Goal: Task Accomplishment & Management: Manage account settings

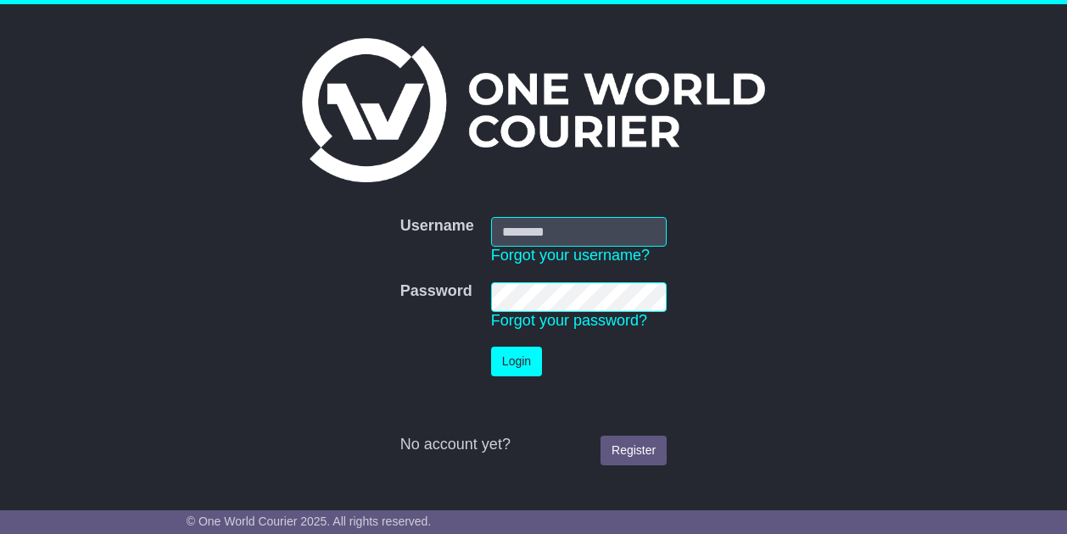
type input "**********"
click at [512, 367] on button "Login" at bounding box center [516, 362] width 51 height 30
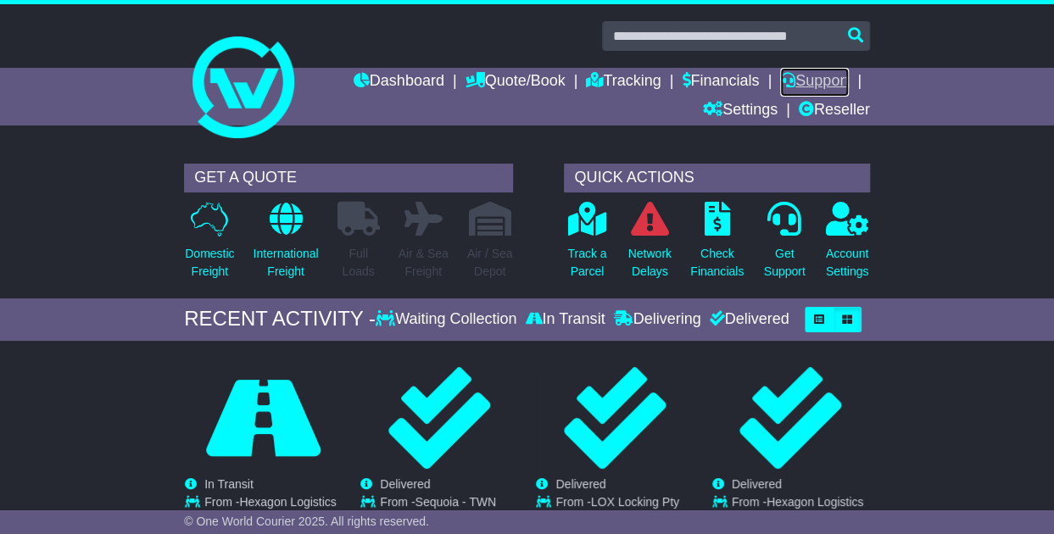
click at [800, 75] on link "Support" at bounding box center [814, 82] width 69 height 29
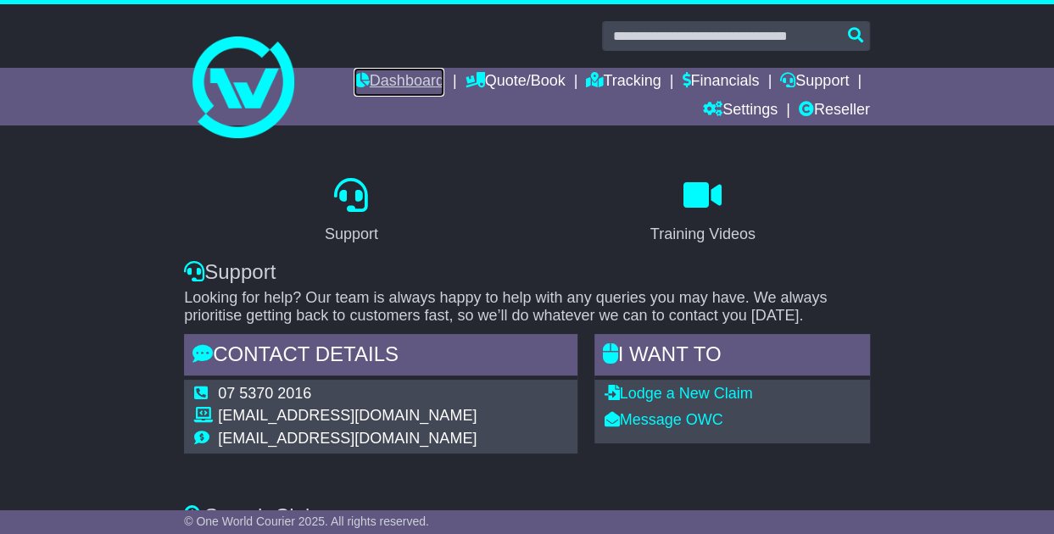
click at [372, 81] on link "Dashboard" at bounding box center [399, 82] width 91 height 29
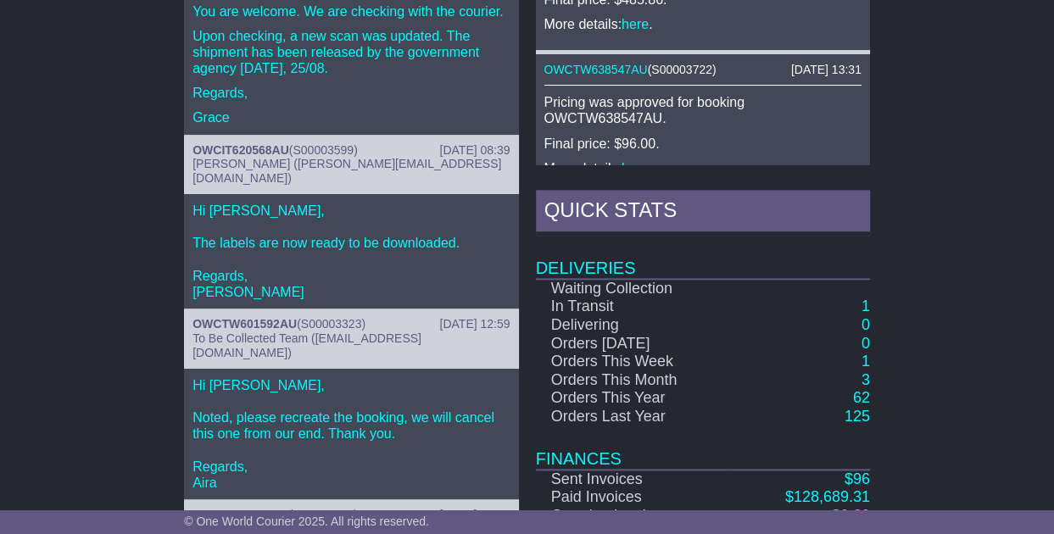
scroll to position [912, 0]
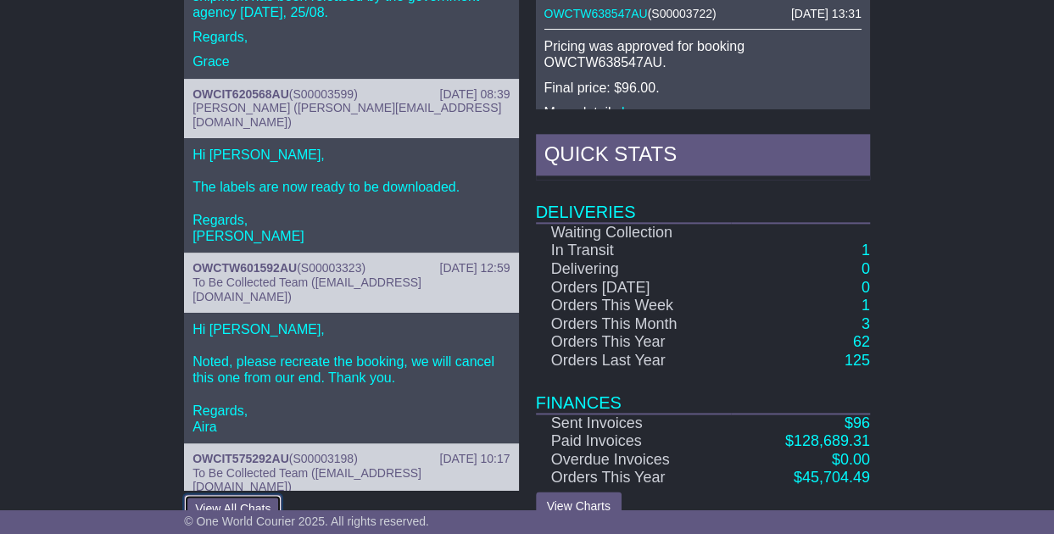
click at [245, 494] on button "View All Chats" at bounding box center [233, 509] width 98 height 30
